Goal: Transaction & Acquisition: Purchase product/service

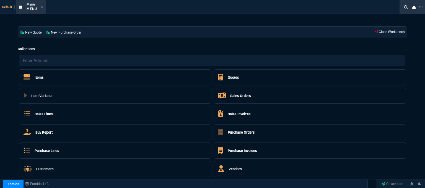
select select "12: [PERSON_NAME]"
click at [42, 6] on icon at bounding box center [42, 7] width 2 height 2
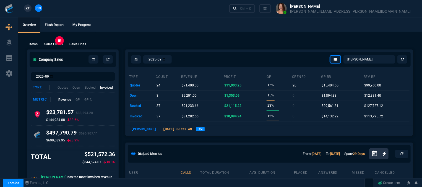
click at [53, 44] on p "Sales Orders" at bounding box center [53, 44] width 19 height 5
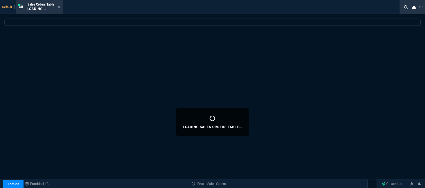
select select
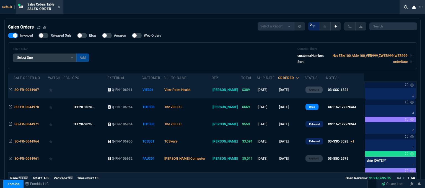
click at [207, 92] on td "View Point Health" at bounding box center [188, 89] width 48 height 17
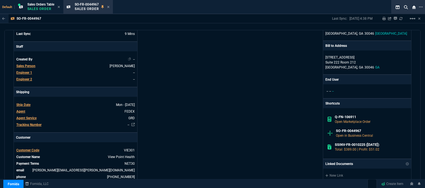
scroll to position [55, 0]
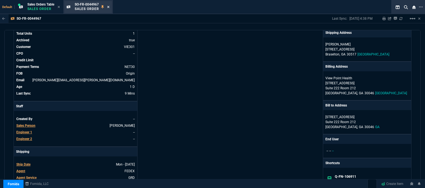
click at [109, 8] on icon at bounding box center [108, 6] width 2 height 3
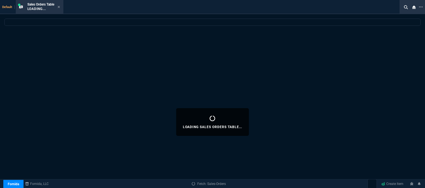
select select
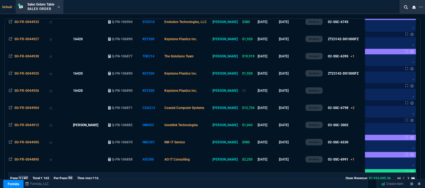
scroll to position [345, 0]
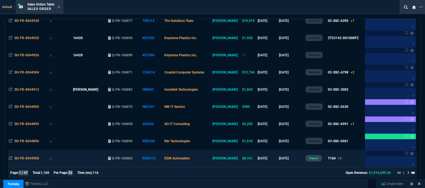
click at [210, 160] on td "EDM Automation" at bounding box center [188, 157] width 48 height 17
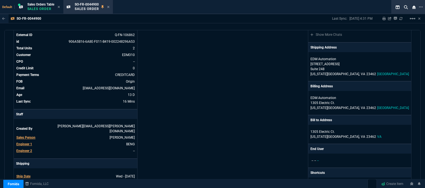
scroll to position [0, 0]
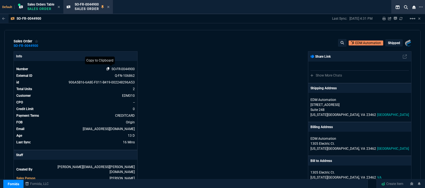
click at [107, 67] on icon at bounding box center [108, 68] width 3 height 3
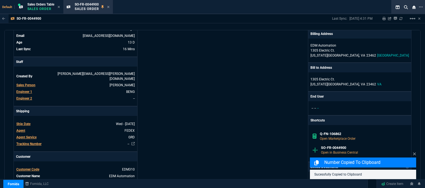
scroll to position [111, 0]
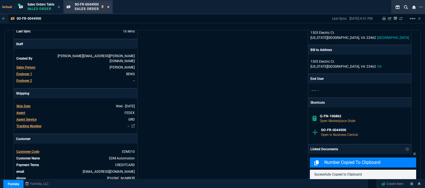
click at [110, 7] on icon at bounding box center [108, 6] width 2 height 3
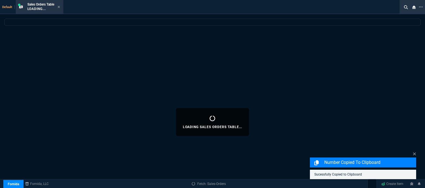
select select
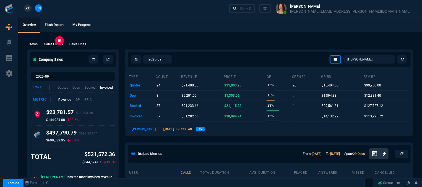
click at [47, 44] on p "Sales Orders" at bounding box center [53, 44] width 19 height 5
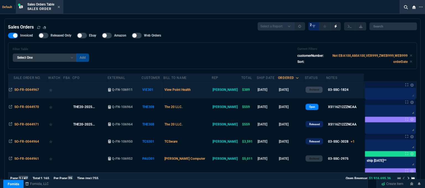
click at [212, 93] on td "View Point Health" at bounding box center [188, 89] width 48 height 17
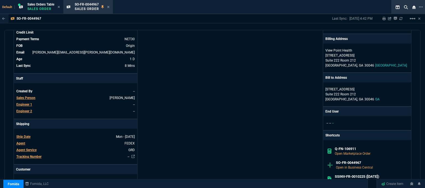
scroll to position [194, 0]
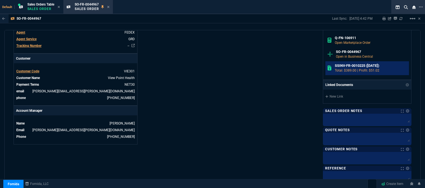
click at [363, 65] on h6 "SSINV-FR-0010225 ([DATE])" at bounding box center [371, 65] width 72 height 4
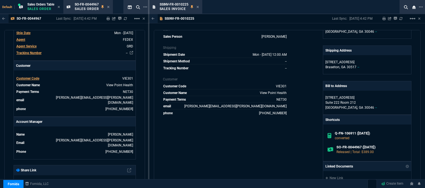
scroll to position [0, 0]
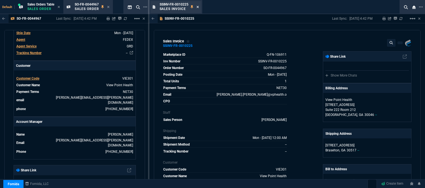
click at [198, 8] on icon at bounding box center [198, 6] width 2 height 3
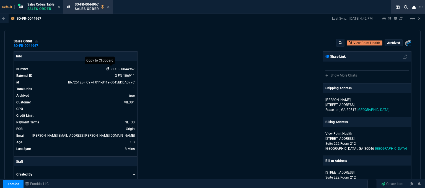
click at [108, 69] on icon at bounding box center [108, 68] width 3 height 3
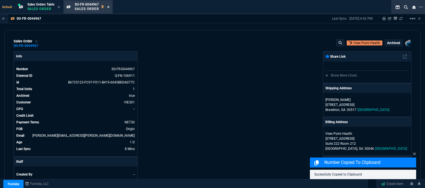
click at [110, 7] on icon at bounding box center [108, 6] width 2 height 3
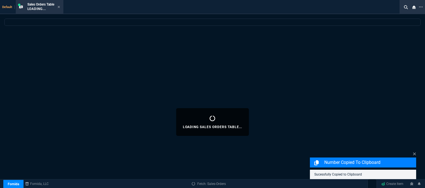
select select
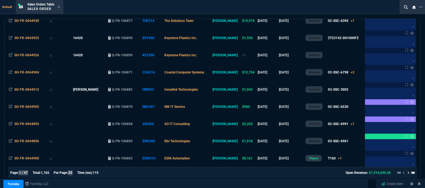
scroll to position [345, 0]
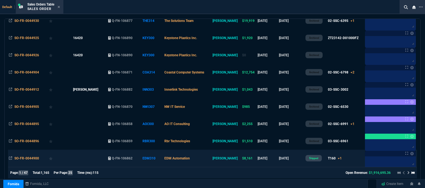
click at [205, 156] on td "EDM Automation" at bounding box center [188, 157] width 48 height 17
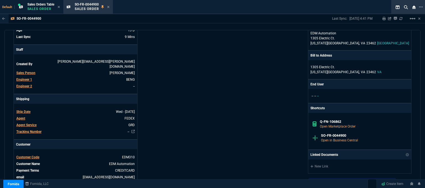
scroll to position [111, 0]
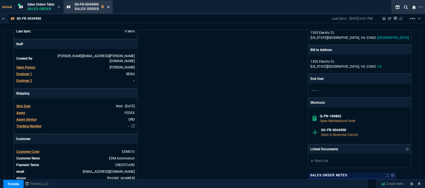
click at [108, 6] on icon at bounding box center [108, 6] width 2 height 3
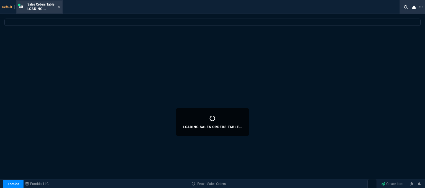
select select
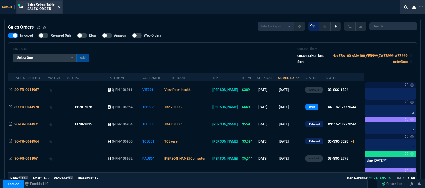
click at [59, 7] on icon at bounding box center [59, 7] width 2 height 2
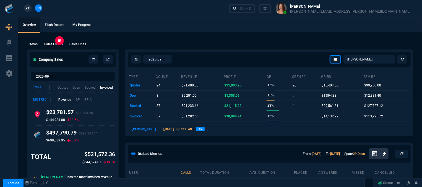
click at [49, 43] on p "Sales Orders" at bounding box center [53, 44] width 19 height 5
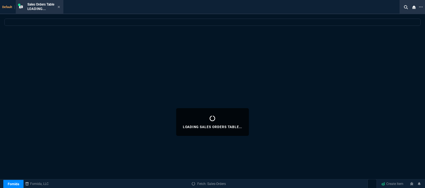
select select
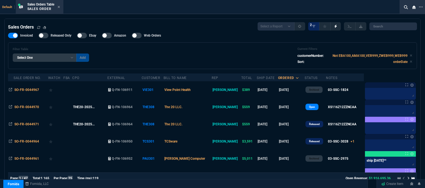
click at [43, 104] on div "SO-FR-0044970" at bounding box center [30, 106] width 33 height 5
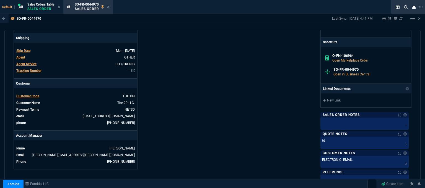
scroll to position [255, 0]
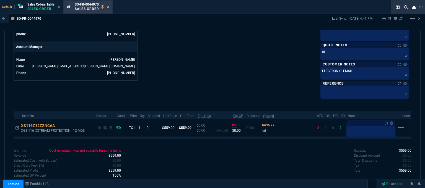
click at [110, 6] on icon at bounding box center [108, 6] width 2 height 3
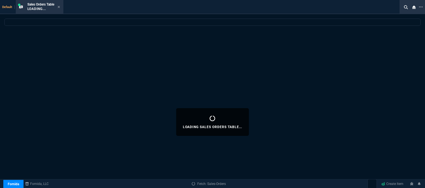
select select
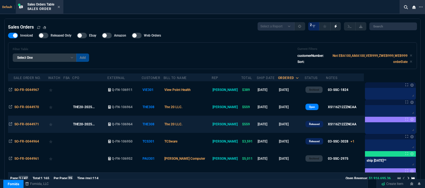
click at [205, 123] on td "The 20 LLC." at bounding box center [188, 123] width 48 height 17
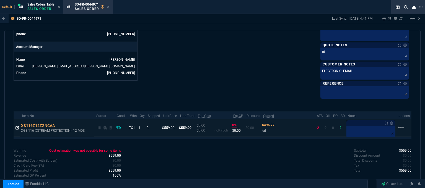
click at [16, 126] on fa-icon at bounding box center [17, 128] width 3 height 4
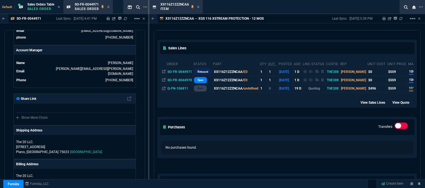
scroll to position [58, 0]
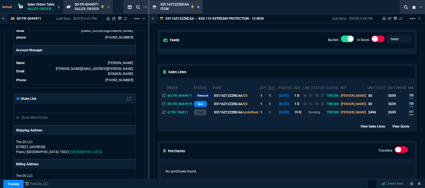
click at [198, 7] on icon at bounding box center [198, 7] width 2 height 2
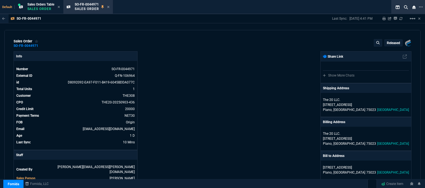
scroll to position [0, 0]
click at [107, 68] on icon at bounding box center [108, 68] width 3 height 3
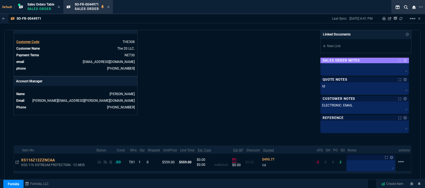
scroll to position [255, 0]
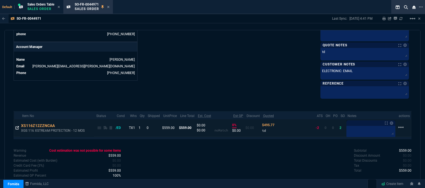
click at [18, 126] on icon at bounding box center [17, 127] width 3 height 3
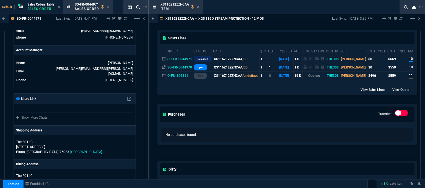
scroll to position [86, 0]
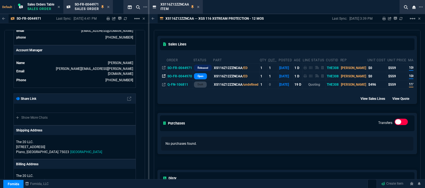
click at [164, 77] on icon at bounding box center [163, 75] width 3 height 3
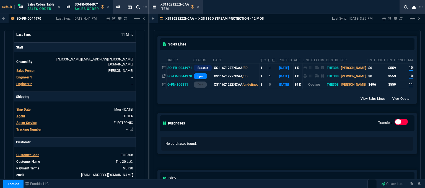
scroll to position [252, 0]
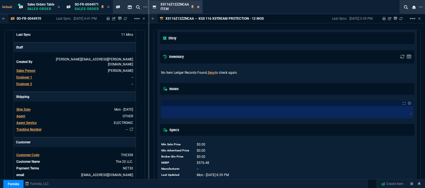
click at [198, 5] on icon at bounding box center [198, 6] width 2 height 3
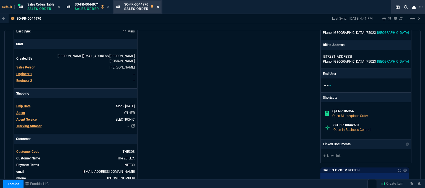
click at [159, 8] on icon at bounding box center [158, 6] width 2 height 3
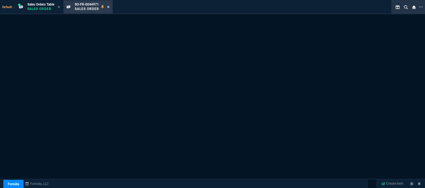
click at [109, 7] on icon at bounding box center [108, 7] width 2 height 2
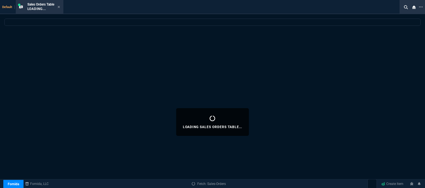
select select
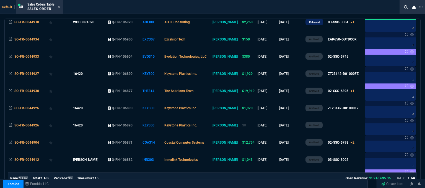
scroll to position [345, 0]
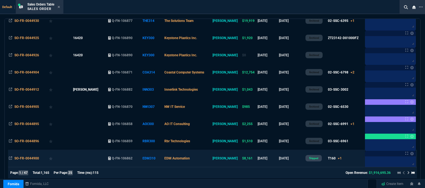
click at [210, 158] on td "EDM Automation" at bounding box center [188, 157] width 48 height 17
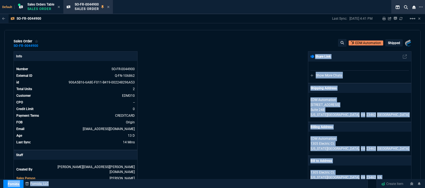
drag, startPoint x: 210, startPoint y: 158, endPoint x: 214, endPoint y: 189, distance: 30.4
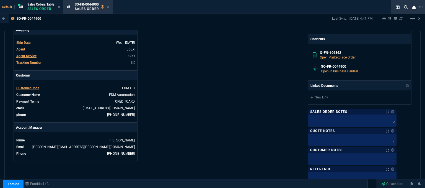
scroll to position [278, 0]
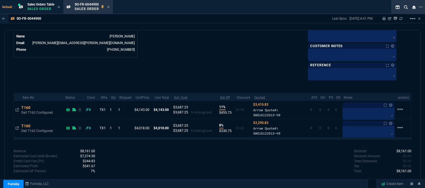
drag, startPoint x: 110, startPoint y: 6, endPoint x: 87, endPoint y: 15, distance: 25.5
click at [110, 6] on icon at bounding box center [108, 6] width 2 height 3
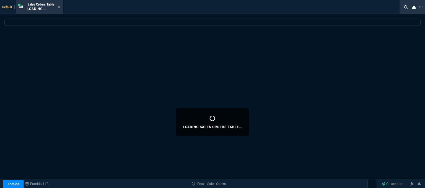
click at [60, 8] on icon at bounding box center [59, 6] width 2 height 3
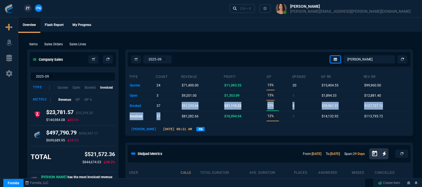
drag, startPoint x: 164, startPoint y: 99, endPoint x: 214, endPoint y: 187, distance: 101.5
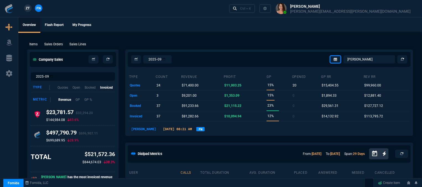
click at [211, 25] on ul "Overview Flash Report My Progress" at bounding box center [220, 24] width 404 height 14
click at [251, 7] on div "Ctrl + K" at bounding box center [245, 8] width 11 height 4
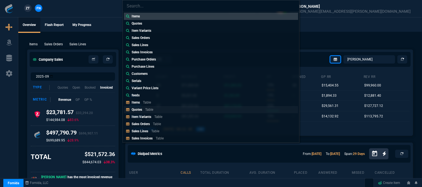
click at [136, 108] on p "Quotes" at bounding box center [137, 110] width 11 height 4
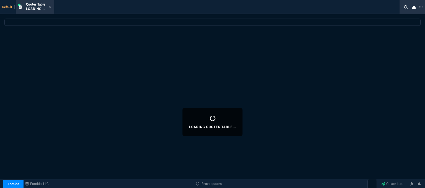
select select
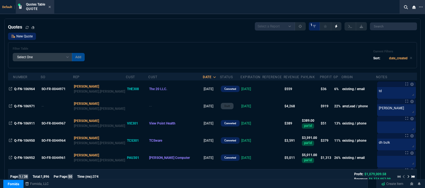
click at [33, 36] on link "New Quote" at bounding box center [22, 36] width 28 height 7
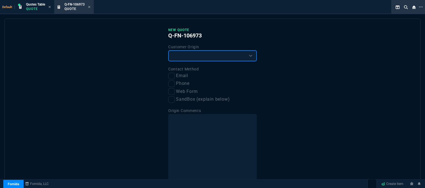
drag, startPoint x: 191, startPoint y: 58, endPoint x: 190, endPoint y: 61, distance: 3.3
click at [191, 58] on select "Existing Customer Amazon Lead (first order) Website Lead (first order) Called (…" at bounding box center [212, 55] width 89 height 11
select select "existing"
click at [168, 50] on select "Existing Customer Amazon Lead (first order) Website Lead (first order) Called (…" at bounding box center [212, 55] width 89 height 11
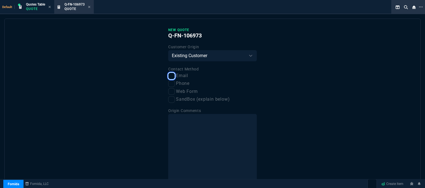
click at [172, 75] on input "Email" at bounding box center [171, 76] width 7 height 7
checkbox input "true"
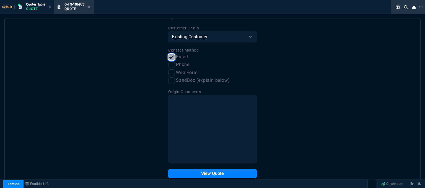
scroll to position [28, 0]
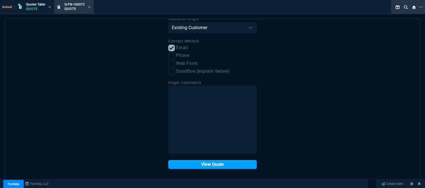
click at [194, 161] on button "View Quote" at bounding box center [212, 164] width 89 height 9
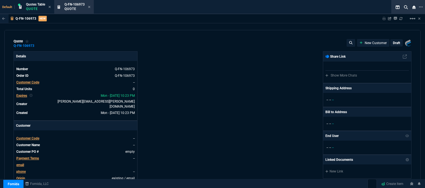
click at [36, 136] on span "Customer Code" at bounding box center [27, 138] width 23 height 4
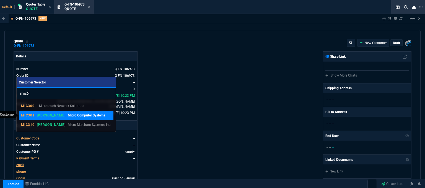
type input "mic3"
click at [68, 117] on p "Micro Computer Systems" at bounding box center [86, 115] width 37 height 5
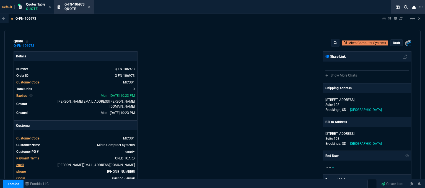
scroll to position [138, 0]
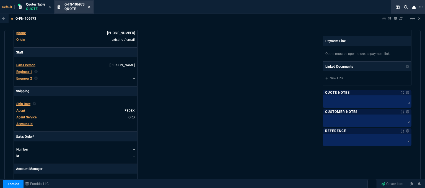
click at [89, 6] on icon at bounding box center [89, 7] width 2 height 2
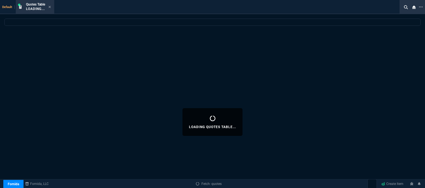
click at [50, 5] on fa-icon at bounding box center [49, 7] width 2 height 4
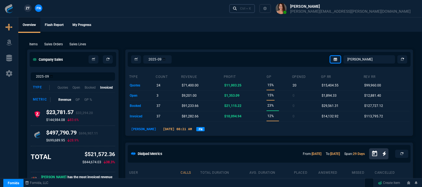
click at [251, 8] on div "Ctrl + K" at bounding box center [245, 8] width 11 height 4
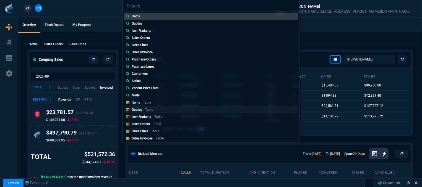
click at [152, 109] on p "Table" at bounding box center [149, 110] width 8 height 4
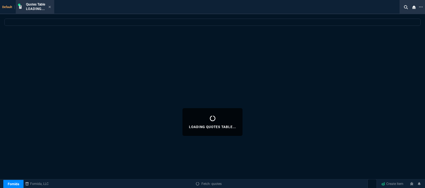
select select
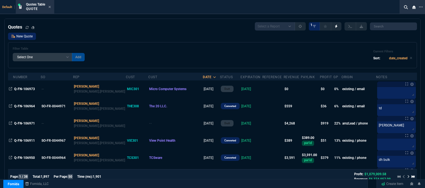
click at [21, 37] on link "New Quote" at bounding box center [22, 36] width 28 height 7
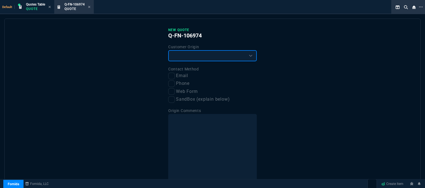
click at [206, 60] on select "Existing Customer Amazon Lead (first order) Website Lead (first order) Called (…" at bounding box center [212, 55] width 89 height 11
select select "existing"
click at [168, 50] on select "Existing Customer Amazon Lead (first order) Website Lead (first order) Called (…" at bounding box center [212, 55] width 89 height 11
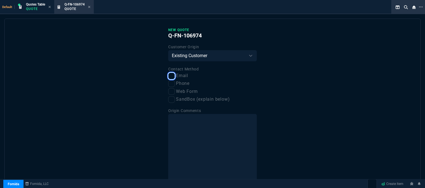
click at [171, 76] on input "Email" at bounding box center [171, 76] width 7 height 7
checkbox input "true"
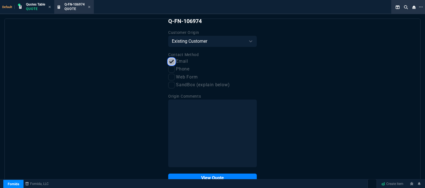
scroll to position [28, 0]
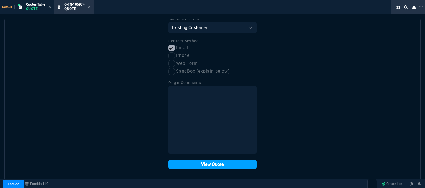
click at [207, 164] on button "View Quote" at bounding box center [212, 164] width 89 height 9
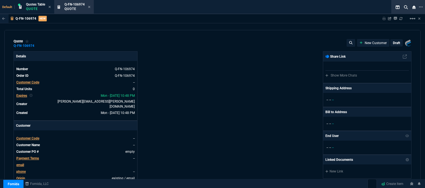
click at [26, 136] on span "Customer Code" at bounding box center [27, 138] width 23 height 4
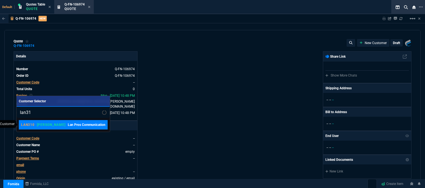
type input "lan31"
click at [68, 120] on link "LAN310 [PERSON_NAME] Pros Communication" at bounding box center [63, 124] width 89 height 9
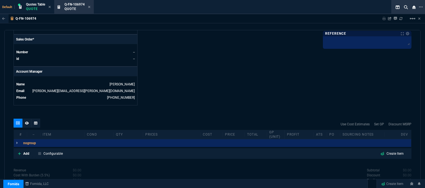
scroll to position [265, 0]
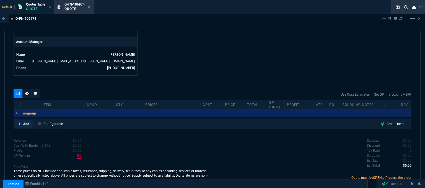
click at [18, 121] on nx-icon at bounding box center [19, 123] width 3 height 5
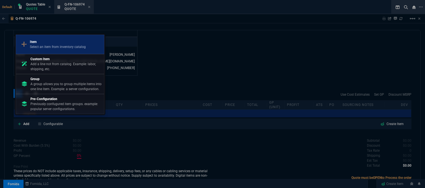
click at [61, 48] on p "Select an item from inventory catalog" at bounding box center [58, 46] width 56 height 5
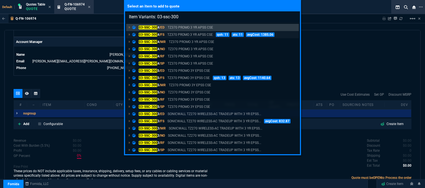
type input "Item Variants: 03-ssc-300"
click at [197, 36] on p "TZ370 PROMO 3 YR APSS CSE" at bounding box center [189, 34] width 45 height 5
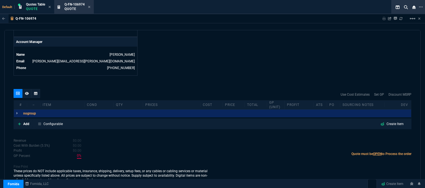
scroll to position [264, 0]
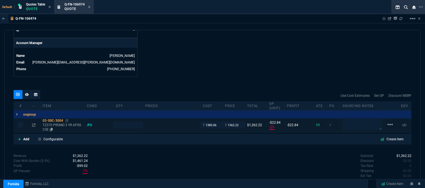
type input "-2"
type input "-23"
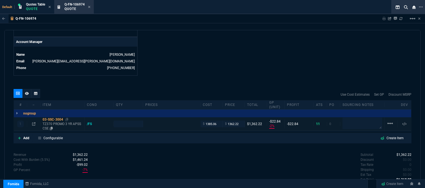
click at [63, 122] on p "TZ370 PROMO 3 YR APSS CSE" at bounding box center [63, 126] width 40 height 9
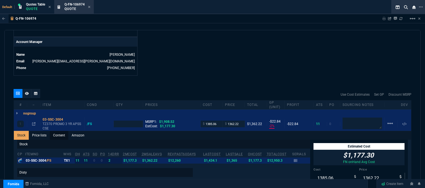
type input "1908.52"
type input "29"
click at [64, 132] on link "Content" at bounding box center [59, 135] width 19 height 9
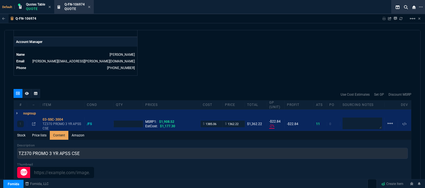
scroll to position [0, 0]
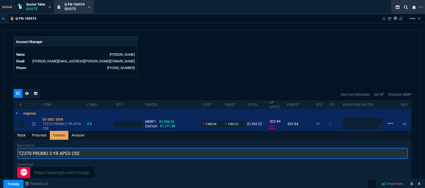
click at [99, 148] on input "TZ370 PROMO 3 YR APSS CSE" at bounding box center [212, 153] width 391 height 11
type input "TZ370 PROMO WITH 3YR ADVANCED AND 1YR CSE"
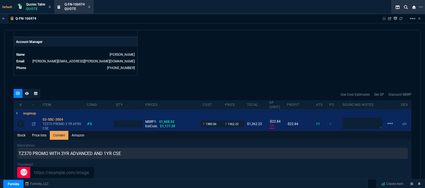
type input "1"
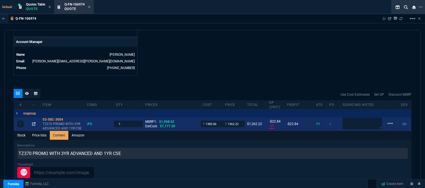
click at [34, 122] on icon at bounding box center [33, 123] width 3 height 3
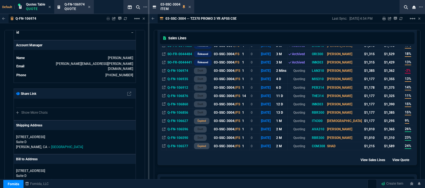
scroll to position [28, 0]
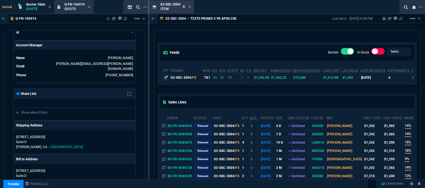
click at [191, 7] on div "03-SSC-3004 Item" at bounding box center [172, 7] width 43 height 12
click at [189, 6] on icon at bounding box center [190, 6] width 2 height 3
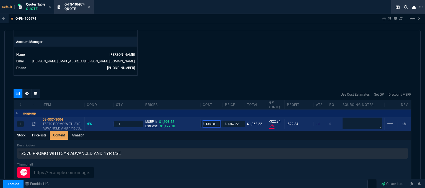
click at [217, 120] on input "1385.06" at bounding box center [211, 123] width 17 height 6
type input "1177.30"
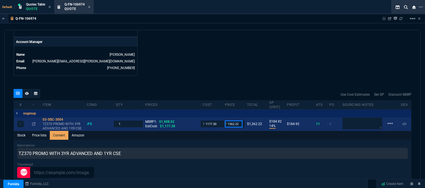
click at [239, 120] on input "1362.22" at bounding box center [233, 123] width 17 height 6
click at [230, 120] on input "11390" at bounding box center [233, 123] width 17 height 6
type input "1390"
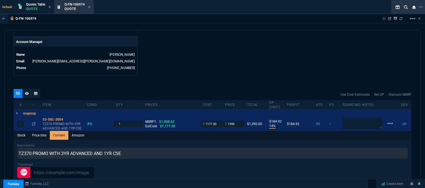
click at [226, 76] on div "quote Q-FN-106974 Lan Pros Communication draft Fornida, LLC [STREET_ADDRESS] De…" at bounding box center [212, 109] width 416 height 159
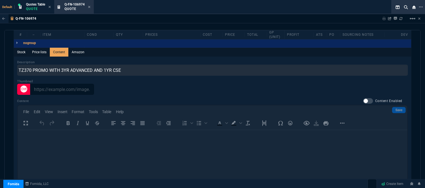
scroll to position [265, 0]
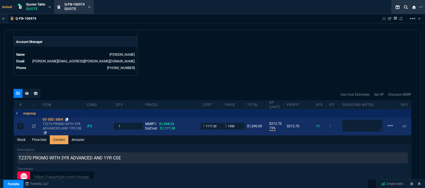
click at [67, 118] on icon at bounding box center [66, 119] width 3 height 3
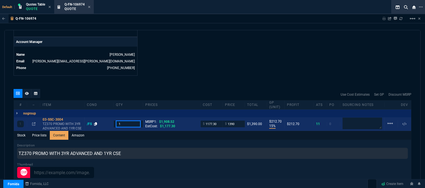
drag, startPoint x: 119, startPoint y: 118, endPoint x: 97, endPoint y: 118, distance: 21.9
click at [97, 118] on div "1 03-SSC-3004 TZ370 PROMO WITH 3YR ADVANCED AND 1YR CSE /FS 1 MSRP1: $1,908.52 …" at bounding box center [213, 124] width 398 height 14
type input "4"
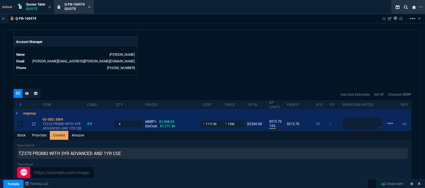
click at [238, 76] on div "quote Q-FN-106974 Lan Pros Communication draft Fornida, LLC [STREET_ADDRESS] De…" at bounding box center [212, 109] width 416 height 159
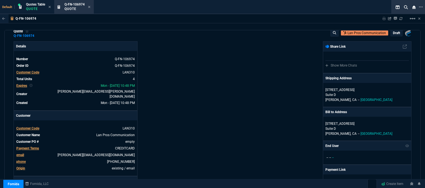
scroll to position [0, 0]
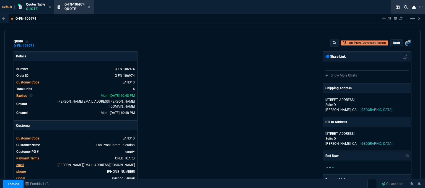
click at [393, 42] on p "draft" at bounding box center [396, 43] width 7 height 4
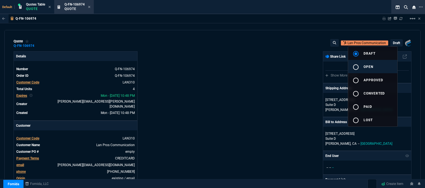
click at [358, 67] on mat-icon "radio_button_unchecked" at bounding box center [356, 67] width 7 height 7
click at [238, 68] on div at bounding box center [212, 94] width 425 height 188
type input "15"
type input "213"
type input "27"
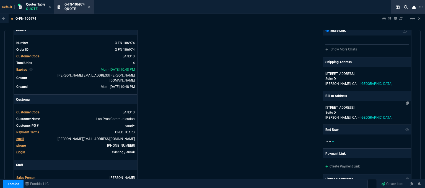
scroll to position [55, 0]
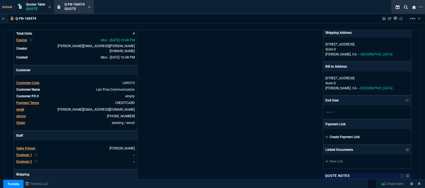
click at [326, 136] on icon at bounding box center [327, 136] width 3 height 3
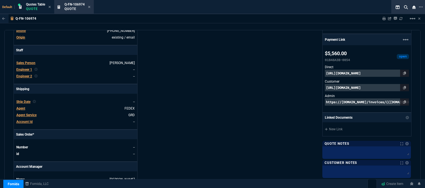
scroll to position [142, 0]
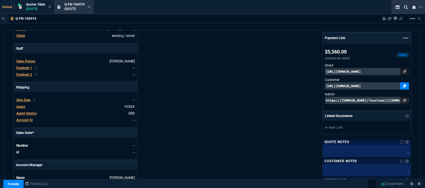
click at [403, 85] on icon at bounding box center [404, 85] width 3 height 3
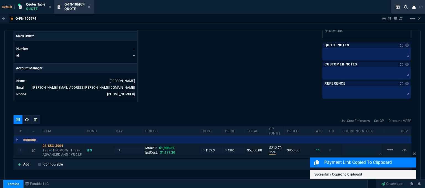
scroll to position [278, 0]
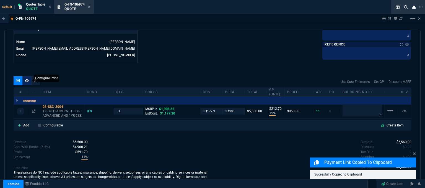
click at [27, 79] on icon at bounding box center [27, 80] width 4 height 3
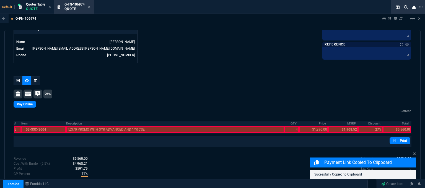
drag, startPoint x: 47, startPoint y: 123, endPoint x: 117, endPoint y: 133, distance: 71.0
click at [47, 126] on div at bounding box center [43, 129] width 45 height 7
click at [115, 126] on div at bounding box center [175, 129] width 219 height 7
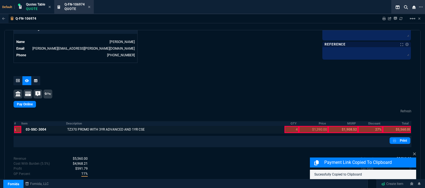
click at [292, 126] on div at bounding box center [292, 129] width 14 height 7
click at [310, 126] on div at bounding box center [313, 129] width 29 height 7
click at [404, 126] on div at bounding box center [397, 129] width 28 height 7
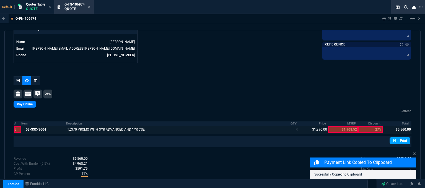
click at [401, 137] on link "Print" at bounding box center [400, 140] width 21 height 7
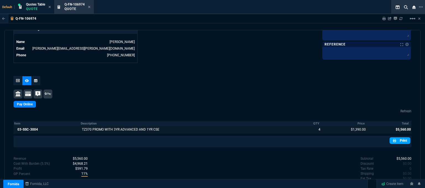
scroll to position [291, 0]
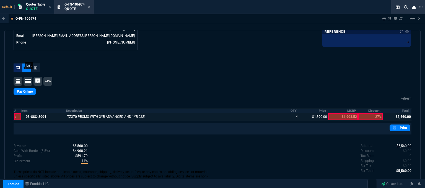
click at [16, 63] on div at bounding box center [18, 67] width 9 height 9
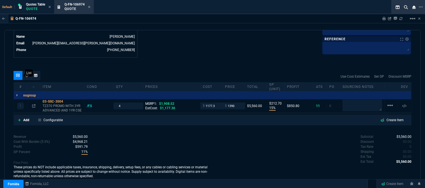
type input "15"
type input "213"
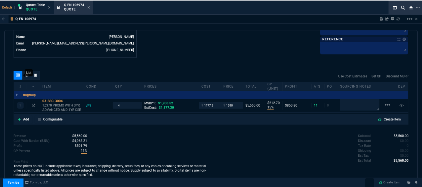
scroll to position [278, 0]
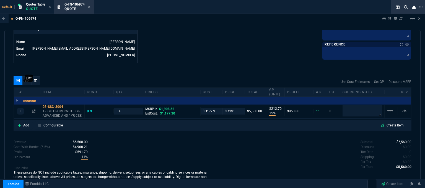
type input "27"
click at [90, 6] on icon at bounding box center [89, 6] width 2 height 3
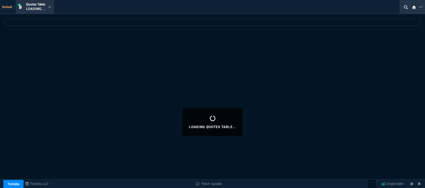
select select
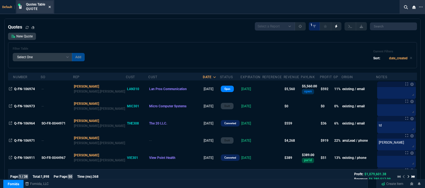
click at [50, 7] on icon at bounding box center [49, 6] width 2 height 3
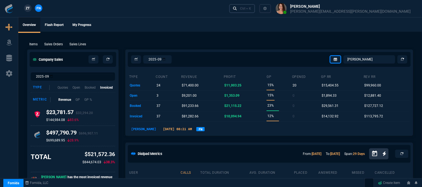
click at [251, 9] on div "Ctrl + K" at bounding box center [245, 8] width 11 height 4
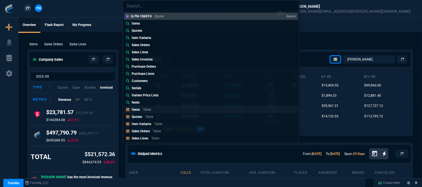
click at [155, 112] on link "Items Table" at bounding box center [211, 109] width 174 height 7
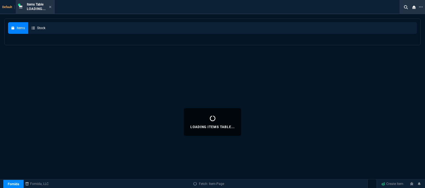
select select
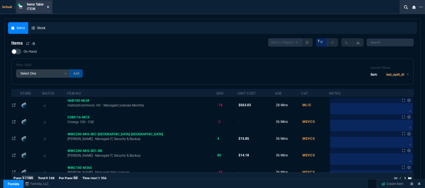
click at [49, 7] on icon at bounding box center [48, 6] width 2 height 3
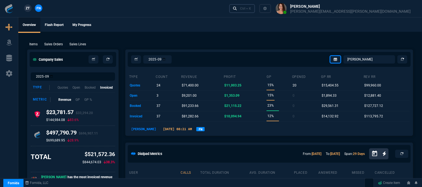
click at [251, 10] on div "Ctrl + K" at bounding box center [245, 8] width 11 height 4
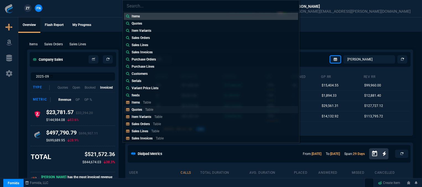
click at [152, 108] on p "Table" at bounding box center [149, 110] width 8 height 4
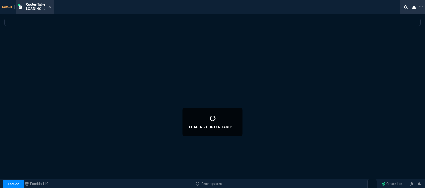
select select
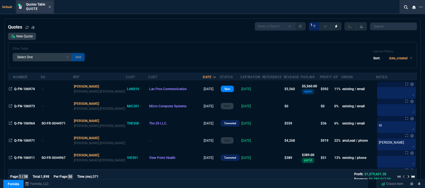
click at [50, 4] on div "Quotes Table Quote" at bounding box center [38, 7] width 25 height 10
click at [52, 4] on div "Quotes Table Quote" at bounding box center [35, 7] width 36 height 12
click at [49, 9] on fa-icon at bounding box center [49, 7] width 2 height 4
